Goal: Book appointment/travel/reservation

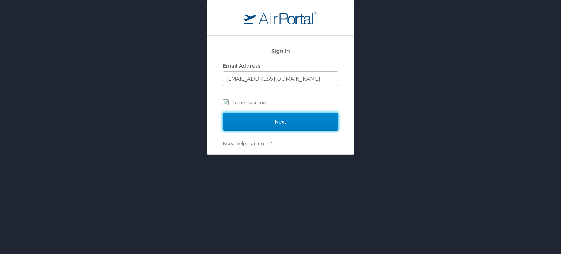
click at [253, 121] on input "Next" at bounding box center [280, 121] width 115 height 18
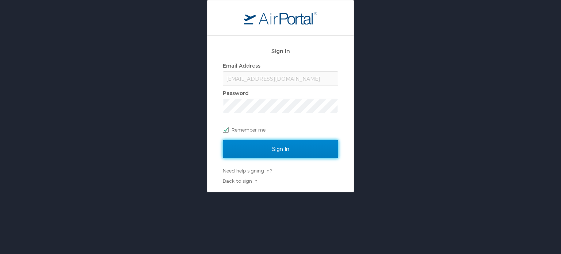
click at [258, 147] on input "Sign In" at bounding box center [280, 149] width 115 height 18
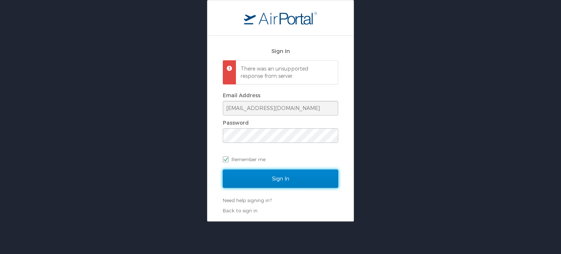
click at [258, 175] on input "Sign In" at bounding box center [280, 178] width 115 height 18
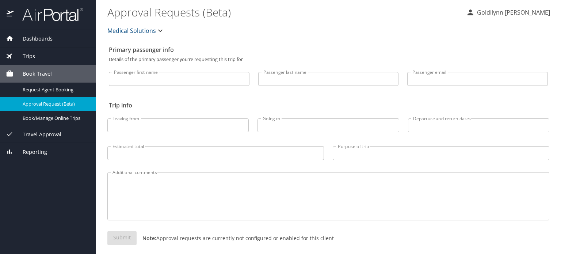
click at [47, 73] on span "Book Travel" at bounding box center [33, 74] width 38 height 8
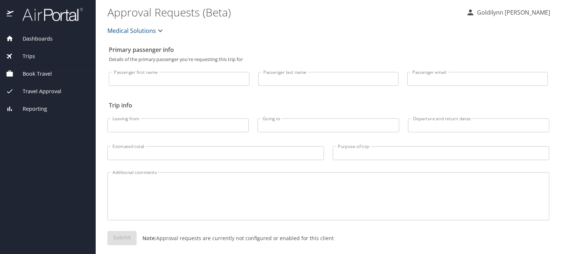
click at [43, 38] on span "Dashboards" at bounding box center [33, 39] width 39 height 8
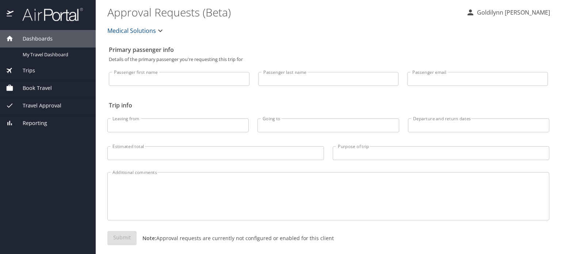
click at [42, 87] on span "Book Travel" at bounding box center [33, 88] width 38 height 8
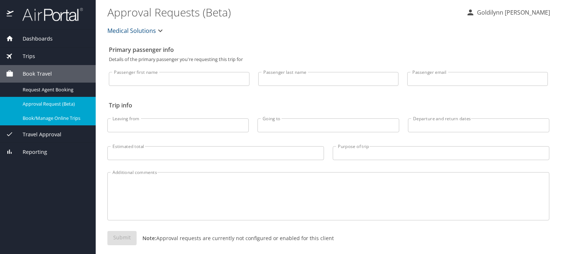
click at [57, 121] on span "Book/Manage Online Trips" at bounding box center [55, 118] width 64 height 7
